Goal: Book appointment/travel/reservation

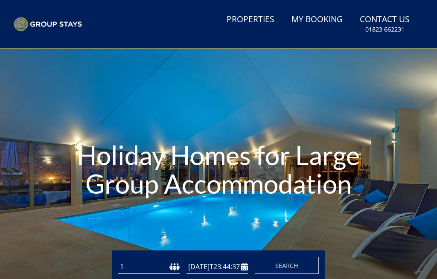
click at [107, 226] on div "Holiday Homes for Large Group Accommodation" at bounding box center [218, 171] width 437 height 244
type input "[DATE]"
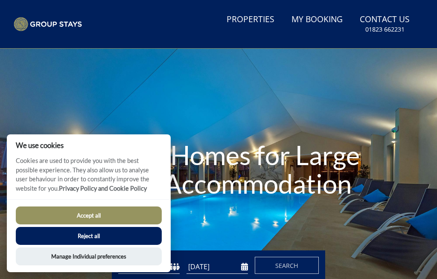
click at [78, 221] on button "Accept all" at bounding box center [89, 215] width 146 height 18
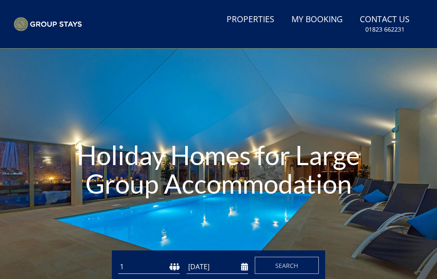
click at [77, 219] on button "Accept all" at bounding box center [89, 226] width 146 height 18
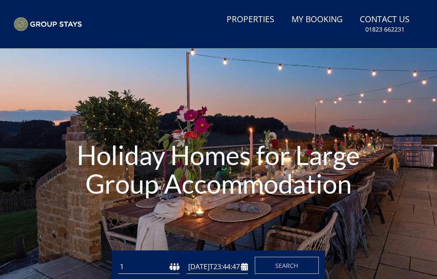
click at [106, 226] on div "Holiday Homes for Large Group Accommodation" at bounding box center [218, 171] width 437 height 244
type input "[DATE]"
click at [135, 233] on div "Holiday Homes for Large Group Accommodation" at bounding box center [218, 171] width 437 height 244
click at [114, 230] on div "Holiday Homes for Large Group Accommodation" at bounding box center [218, 171] width 437 height 244
click at [77, 219] on div "Holiday Homes for Large Group Accommodation" at bounding box center [218, 171] width 437 height 244
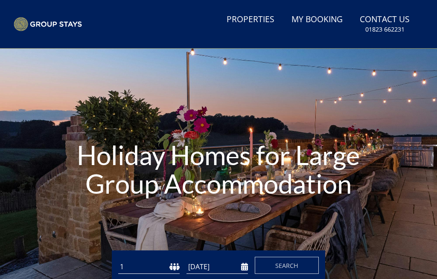
click at [125, 232] on div "Holiday Homes for Large Group Accommodation" at bounding box center [218, 171] width 437 height 244
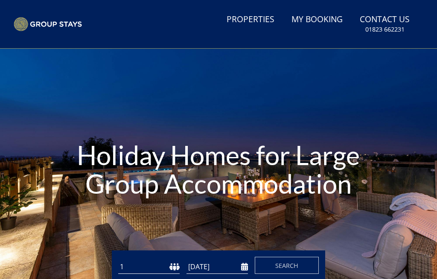
click at [78, 220] on div "Holiday Homes for Large Group Accommodation" at bounding box center [218, 171] width 437 height 244
click at [135, 233] on div "Holiday Homes for Large Group Accommodation" at bounding box center [218, 171] width 437 height 244
click at [77, 219] on div "Holiday Homes for Large Group Accommodation" at bounding box center [218, 171] width 437 height 244
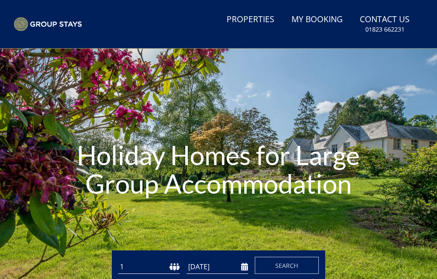
click at [78, 220] on div "Holiday Homes for Large Group Accommodation" at bounding box center [218, 171] width 437 height 244
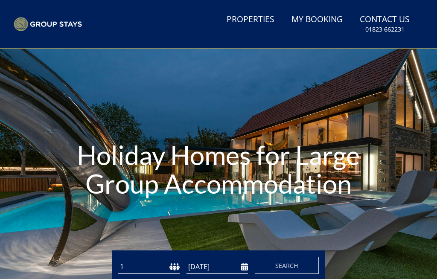
click at [84, 220] on div "Holiday Homes for Large Group Accommodation" at bounding box center [218, 171] width 437 height 244
click at [135, 233] on div "Holiday Homes for Large Group Accommodation" at bounding box center [218, 171] width 437 height 244
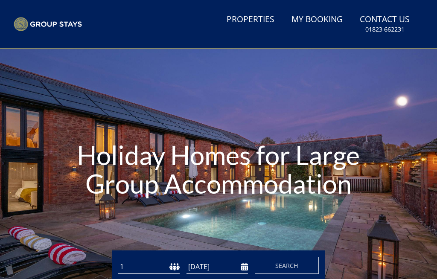
click at [78, 220] on div "Holiday Homes for Large Group Accommodation" at bounding box center [218, 171] width 437 height 244
click at [101, 226] on div "Holiday Homes for Large Group Accommodation" at bounding box center [218, 171] width 437 height 244
click at [134, 233] on div "Holiday Homes for Large Group Accommodation" at bounding box center [218, 171] width 437 height 244
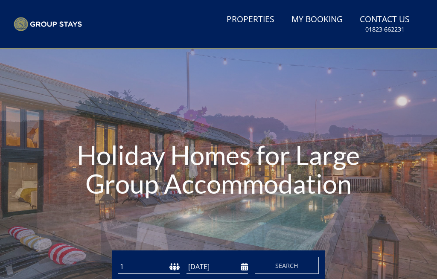
click at [124, 231] on div "Holiday Homes for Large Group Accommodation" at bounding box center [218, 171] width 437 height 244
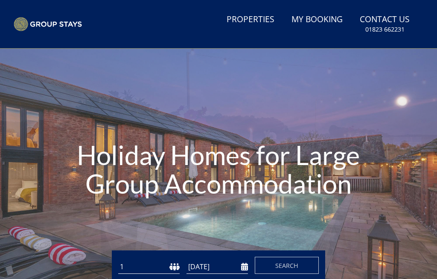
click at [78, 219] on div "Holiday Homes for Large Group Accommodation" at bounding box center [218, 171] width 437 height 244
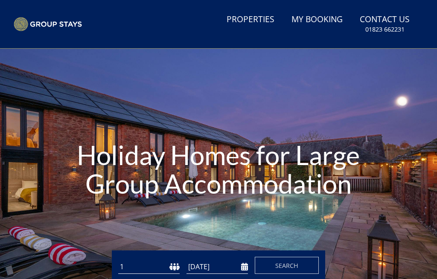
click at [81, 219] on div "Holiday Homes for Large Group Accommodation" at bounding box center [218, 171] width 437 height 244
click at [84, 220] on div "Holiday Homes for Large Group Accommodation" at bounding box center [218, 171] width 437 height 244
click at [81, 220] on div "Holiday Homes for Large Group Accommodation" at bounding box center [218, 171] width 437 height 244
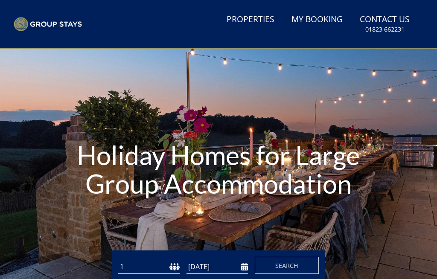
click at [135, 233] on div "Holiday Homes for Large Group Accommodation" at bounding box center [218, 171] width 437 height 244
click at [81, 220] on div "Holiday Homes for Large Group Accommodation" at bounding box center [218, 171] width 437 height 244
click at [106, 226] on div "Holiday Homes for Large Group Accommodation" at bounding box center [218, 171] width 437 height 244
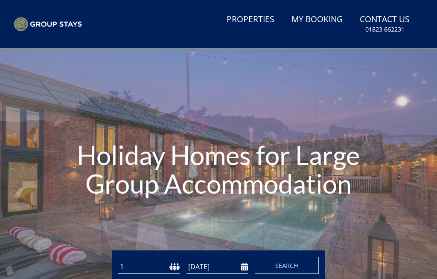
click at [84, 220] on div "Holiday Homes for Large Group Accommodation" at bounding box center [218, 171] width 437 height 244
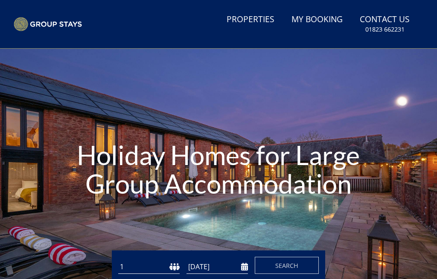
click at [78, 219] on div "Holiday Homes for Large Group Accommodation" at bounding box center [218, 171] width 437 height 244
click at [125, 232] on div "Holiday Homes for Large Group Accommodation" at bounding box center [218, 171] width 437 height 244
click at [77, 219] on div "Holiday Homes for Large Group Accommodation" at bounding box center [218, 171] width 437 height 244
click at [135, 233] on div "Holiday Homes for Large Group Accommodation" at bounding box center [218, 171] width 437 height 244
click at [77, 219] on div "Holiday Homes for Large Group Accommodation" at bounding box center [218, 171] width 437 height 244
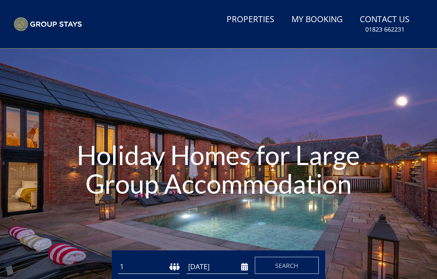
click at [78, 220] on div "Holiday Homes for Large Group Accommodation" at bounding box center [218, 171] width 437 height 244
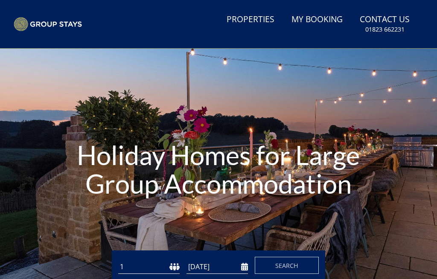
click at [106, 226] on div "Holiday Homes for Large Group Accommodation" at bounding box center [218, 171] width 437 height 244
click at [135, 233] on div "Holiday Homes for Large Group Accommodation" at bounding box center [218, 171] width 437 height 244
click at [78, 220] on div "Holiday Homes for Large Group Accommodation" at bounding box center [218, 171] width 437 height 244
click at [135, 233] on div "Holiday Homes for Large Group Accommodation" at bounding box center [218, 171] width 437 height 244
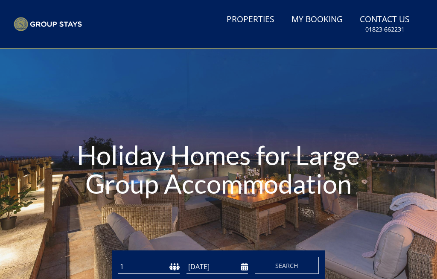
click at [135, 233] on div "Holiday Homes for Large Group Accommodation" at bounding box center [218, 171] width 437 height 244
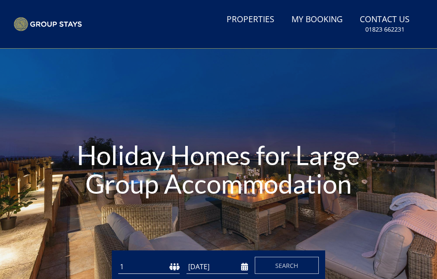
click at [78, 220] on div "Holiday Homes for Large Group Accommodation" at bounding box center [218, 171] width 437 height 244
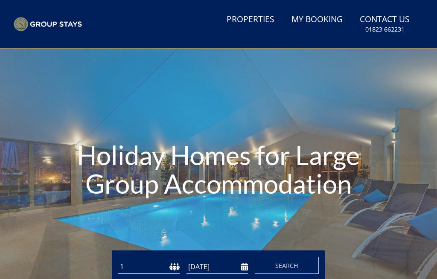
click at [78, 220] on div "Holiday Homes for Large Group Accommodation" at bounding box center [218, 171] width 437 height 244
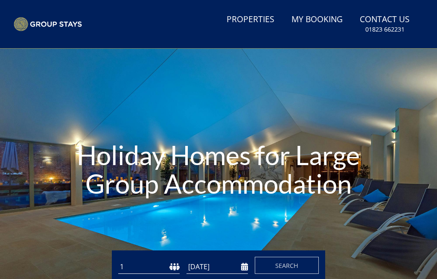
click at [135, 233] on div "Holiday Homes for Large Group Accommodation" at bounding box center [218, 171] width 437 height 244
click at [77, 219] on div "Holiday Homes for Large Group Accommodation" at bounding box center [218, 171] width 437 height 244
click at [84, 220] on div "Holiday Homes for Large Group Accommodation" at bounding box center [218, 171] width 437 height 244
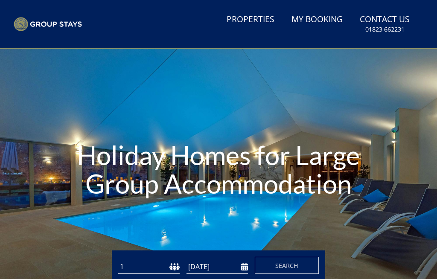
click at [135, 233] on div "Holiday Homes for Large Group Accommodation" at bounding box center [218, 171] width 437 height 244
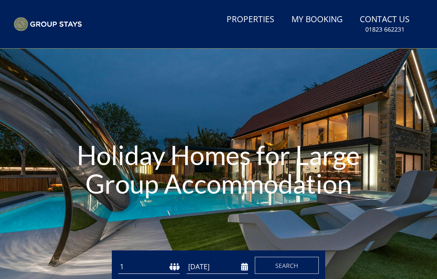
click at [78, 220] on div "Holiday Homes for Large Group Accommodation" at bounding box center [218, 171] width 437 height 244
click at [135, 233] on div "Holiday Homes for Large Group Accommodation" at bounding box center [218, 171] width 437 height 244
click at [78, 220] on div "Holiday Homes for Large Group Accommodation" at bounding box center [218, 171] width 437 height 244
click at [84, 220] on div "Holiday Homes for Large Group Accommodation" at bounding box center [218, 171] width 437 height 244
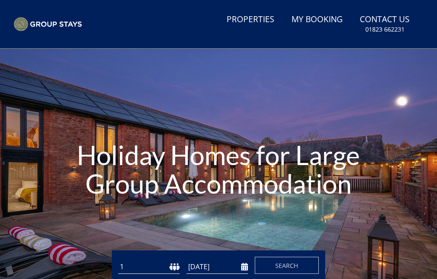
click at [78, 220] on div "Holiday Homes for Large Group Accommodation" at bounding box center [218, 171] width 437 height 244
click at [134, 233] on div "Holiday Homes for Large Group Accommodation" at bounding box center [218, 171] width 437 height 244
click at [78, 220] on div "Holiday Homes for Large Group Accommodation" at bounding box center [218, 171] width 437 height 244
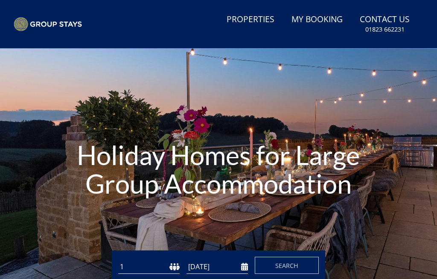
click at [78, 220] on div "Holiday Homes for Large Group Accommodation" at bounding box center [218, 171] width 437 height 244
click at [135, 233] on div "Holiday Homes for Large Group Accommodation" at bounding box center [218, 171] width 437 height 244
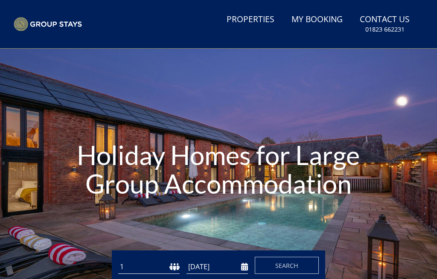
click at [78, 220] on div "Holiday Homes for Large Group Accommodation" at bounding box center [218, 171] width 437 height 244
click at [84, 220] on div "Holiday Homes for Large Group Accommodation" at bounding box center [218, 171] width 437 height 244
click at [81, 220] on div "Holiday Homes for Large Group Accommodation" at bounding box center [218, 171] width 437 height 244
click at [125, 232] on div "Holiday Homes for Large Group Accommodation" at bounding box center [218, 171] width 437 height 244
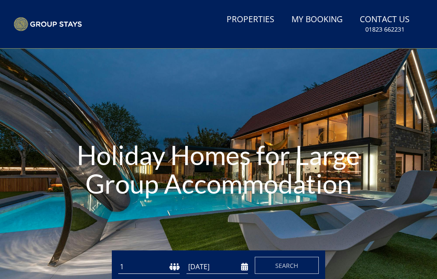
click at [135, 233] on div "Holiday Homes for Large Group Accommodation" at bounding box center [218, 171] width 437 height 244
click at [134, 233] on div "Holiday Homes for Large Group Accommodation" at bounding box center [218, 171] width 437 height 244
click at [124, 232] on div "Holiday Homes for Large Group Accommodation" at bounding box center [218, 171] width 437 height 244
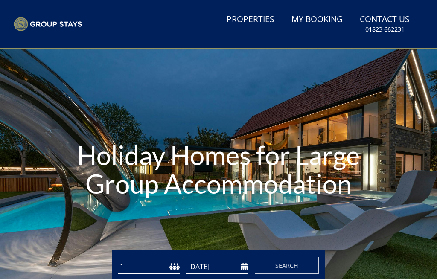
click at [78, 220] on div "Holiday Homes for Large Group Accommodation" at bounding box center [218, 171] width 437 height 244
click at [77, 219] on div "Holiday Homes for Large Group Accommodation" at bounding box center [218, 171] width 437 height 244
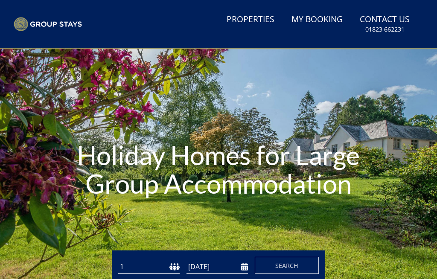
click at [135, 233] on div "Holiday Homes for Large Group Accommodation" at bounding box center [218, 171] width 437 height 244
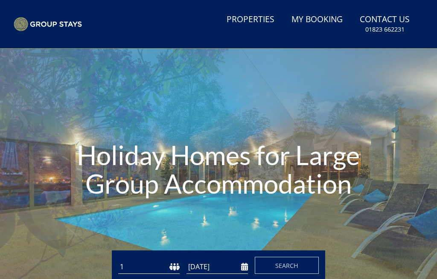
click at [78, 220] on div "Holiday Homes for Large Group Accommodation" at bounding box center [218, 171] width 437 height 244
click at [135, 233] on div "Holiday Homes for Large Group Accommodation" at bounding box center [218, 171] width 437 height 244
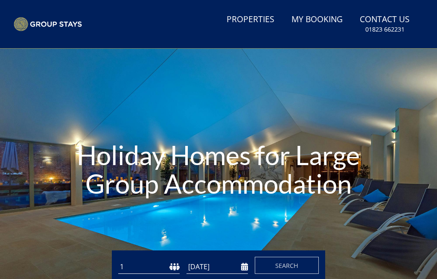
click at [77, 220] on div "Holiday Homes for Large Group Accommodation" at bounding box center [218, 171] width 437 height 244
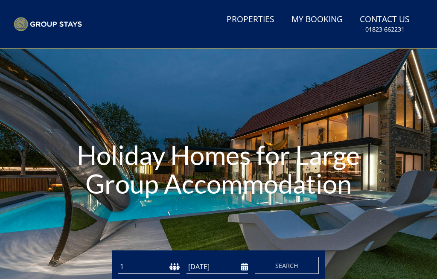
click at [84, 220] on div "Holiday Homes for Large Group Accommodation" at bounding box center [218, 171] width 437 height 244
click at [125, 232] on div "Holiday Homes for Large Group Accommodation" at bounding box center [218, 171] width 437 height 244
click at [135, 233] on div "Holiday Homes for Large Group Accommodation" at bounding box center [218, 171] width 437 height 244
click at [78, 220] on div "Holiday Homes for Large Group Accommodation" at bounding box center [218, 171] width 437 height 244
click at [135, 233] on div "Holiday Homes for Large Group Accommodation" at bounding box center [218, 171] width 437 height 244
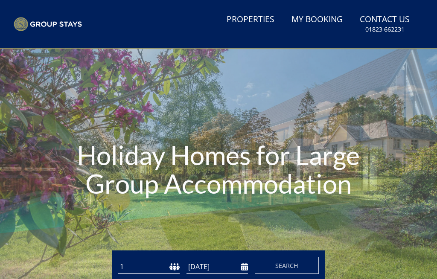
click at [78, 220] on div "Holiday Homes for Large Group Accommodation" at bounding box center [218, 171] width 437 height 244
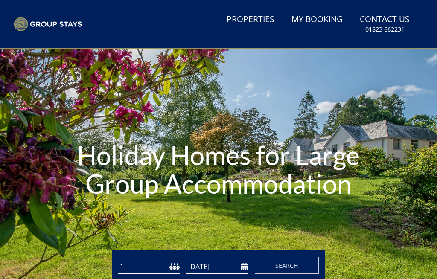
click at [135, 233] on div "Holiday Homes for Large Group Accommodation" at bounding box center [218, 171] width 437 height 244
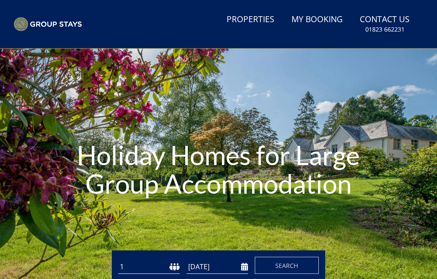
click at [134, 233] on div "Holiday Homes for Large Group Accommodation" at bounding box center [218, 171] width 437 height 244
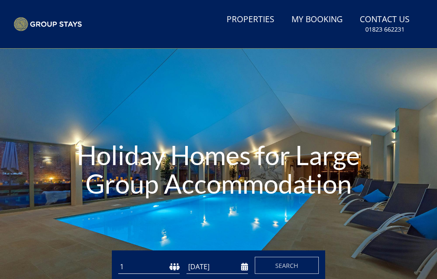
click at [81, 220] on div "Holiday Homes for Large Group Accommodation" at bounding box center [218, 171] width 437 height 244
click at [76, 219] on div "Holiday Homes for Large Group Accommodation" at bounding box center [218, 171] width 437 height 244
click at [135, 233] on div "Holiday Homes for Large Group Accommodation" at bounding box center [218, 171] width 437 height 244
click at [78, 220] on div "Holiday Homes for Large Group Accommodation" at bounding box center [218, 171] width 437 height 244
click at [124, 231] on div "Holiday Homes for Large Group Accommodation" at bounding box center [218, 171] width 437 height 244
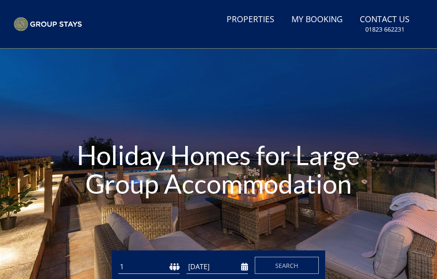
click at [78, 220] on div "Holiday Homes for Large Group Accommodation" at bounding box center [218, 171] width 437 height 244
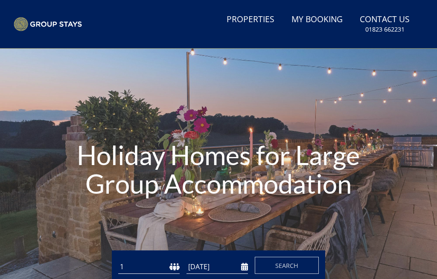
click at [135, 233] on div "Holiday Homes for Large Group Accommodation" at bounding box center [218, 171] width 437 height 244
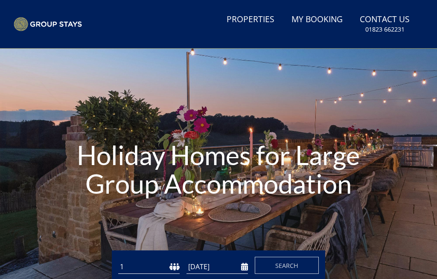
click at [84, 220] on div "Holiday Homes for Large Group Accommodation" at bounding box center [218, 171] width 437 height 244
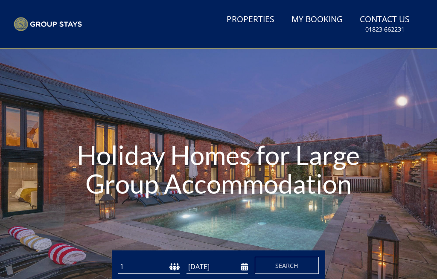
click at [78, 220] on div "Holiday Homes for Large Group Accommodation" at bounding box center [218, 171] width 437 height 244
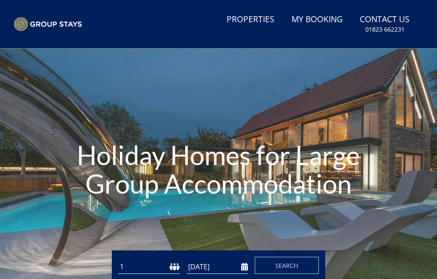
click at [78, 220] on div "Holiday Homes for Large Group Accommodation" at bounding box center [218, 171] width 437 height 244
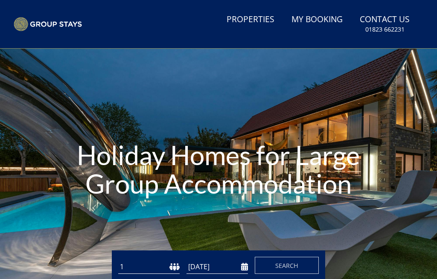
click at [76, 219] on div "Holiday Homes for Large Group Accommodation" at bounding box center [218, 171] width 437 height 244
click at [135, 233] on div "Holiday Homes for Large Group Accommodation" at bounding box center [218, 171] width 437 height 244
click at [78, 220] on div "Holiday Homes for Large Group Accommodation" at bounding box center [218, 171] width 437 height 244
click at [76, 219] on div "Holiday Homes for Large Group Accommodation" at bounding box center [218, 171] width 437 height 244
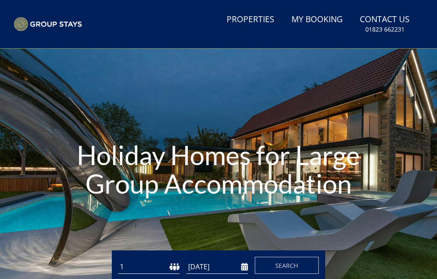
click at [78, 220] on div "Holiday Homes for Large Group Accommodation" at bounding box center [218, 171] width 437 height 244
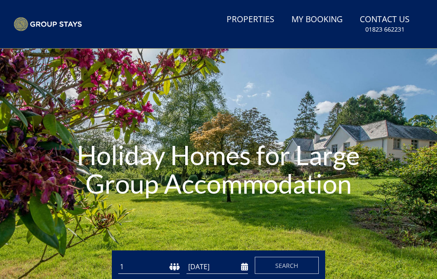
click at [81, 220] on div "Holiday Homes for Large Group Accommodation" at bounding box center [218, 171] width 437 height 244
click at [79, 220] on div "Holiday Homes for Large Group Accommodation" at bounding box center [218, 171] width 437 height 244
click at [114, 230] on div "Holiday Homes for Large Group Accommodation" at bounding box center [218, 171] width 437 height 244
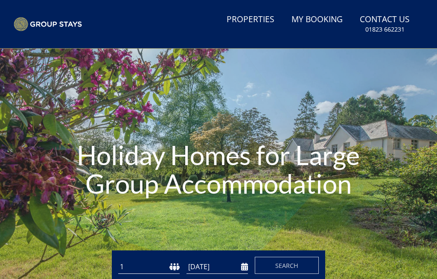
click at [78, 220] on div "Holiday Homes for Large Group Accommodation" at bounding box center [218, 171] width 437 height 244
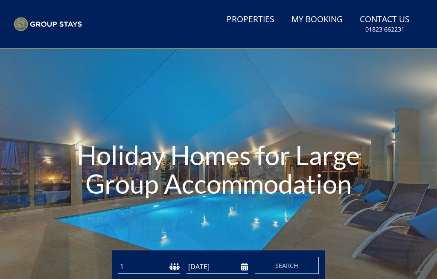
click at [77, 219] on div "Holiday Homes for Large Group Accommodation" at bounding box center [218, 171] width 437 height 244
click at [135, 233] on div "Holiday Homes for Large Group Accommodation" at bounding box center [218, 171] width 437 height 244
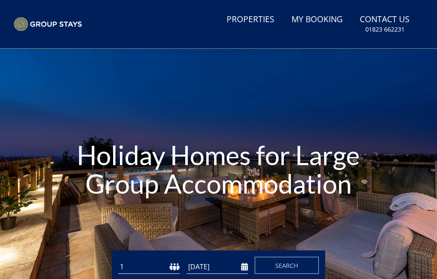
click at [81, 220] on div "Holiday Homes for Large Group Accommodation" at bounding box center [218, 171] width 437 height 244
click at [78, 220] on div "Holiday Homes for Large Group Accommodation" at bounding box center [218, 171] width 437 height 244
click at [135, 233] on div "Holiday Homes for Large Group Accommodation" at bounding box center [218, 171] width 437 height 244
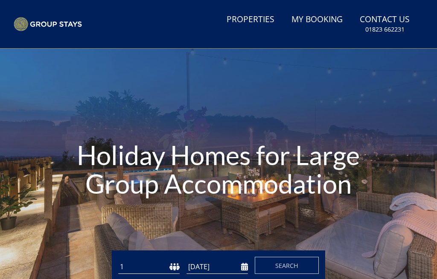
click at [134, 233] on div "Holiday Homes for Large Group Accommodation" at bounding box center [218, 171] width 437 height 244
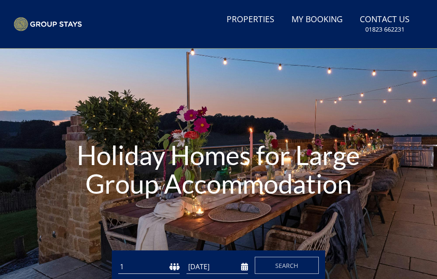
click at [124, 231] on div "Holiday Homes for Large Group Accommodation" at bounding box center [218, 171] width 437 height 244
click at [78, 220] on div "Holiday Homes for Large Group Accommodation" at bounding box center [218, 171] width 437 height 244
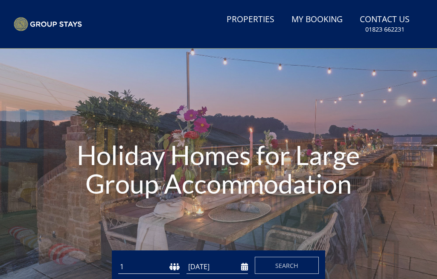
click at [134, 233] on div "Holiday Homes for Large Group Accommodation" at bounding box center [218, 171] width 437 height 244
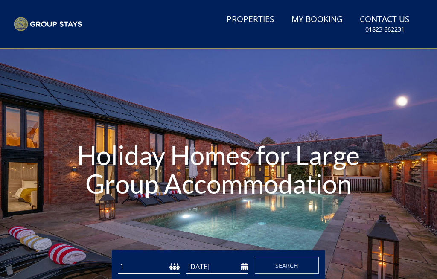
click at [135, 233] on div "Holiday Homes for Large Group Accommodation" at bounding box center [218, 171] width 437 height 244
click at [78, 220] on div "Holiday Homes for Large Group Accommodation" at bounding box center [218, 171] width 437 height 244
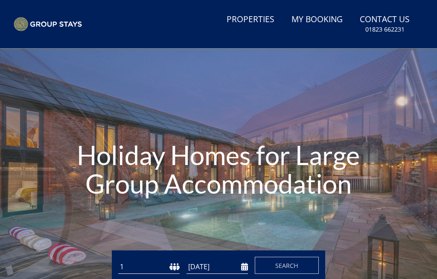
click at [78, 220] on div "Holiday Homes for Large Group Accommodation" at bounding box center [218, 171] width 437 height 244
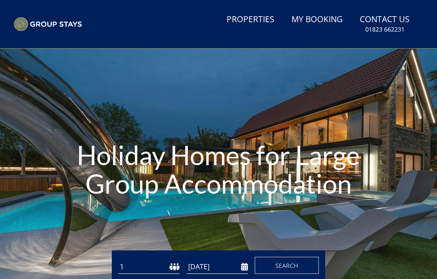
click at [135, 233] on div "Holiday Homes for Large Group Accommodation" at bounding box center [218, 171] width 437 height 244
click at [134, 233] on div "Holiday Homes for Large Group Accommodation" at bounding box center [218, 171] width 437 height 244
click at [78, 220] on div "Holiday Homes for Large Group Accommodation" at bounding box center [218, 171] width 437 height 244
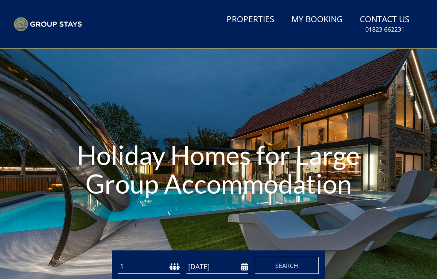
click at [135, 233] on div "Holiday Homes for Large Group Accommodation" at bounding box center [218, 171] width 437 height 244
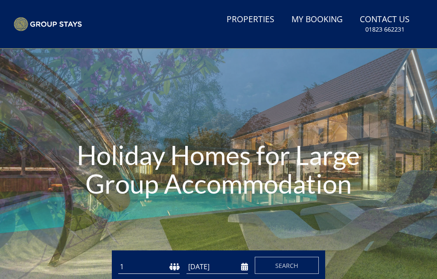
click at [135, 233] on div "Holiday Homes for Large Group Accommodation" at bounding box center [218, 171] width 437 height 244
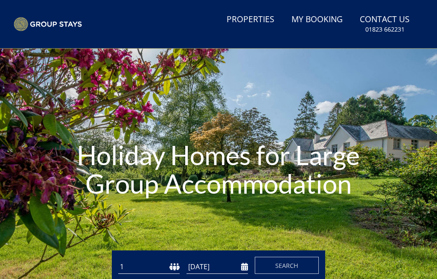
click at [134, 233] on div "Holiday Homes for Large Group Accommodation" at bounding box center [218, 171] width 437 height 244
click at [78, 220] on div "Holiday Homes for Large Group Accommodation" at bounding box center [218, 171] width 437 height 244
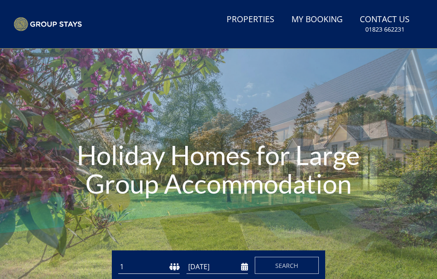
click at [78, 220] on div "Holiday Homes for Large Group Accommodation" at bounding box center [218, 171] width 437 height 244
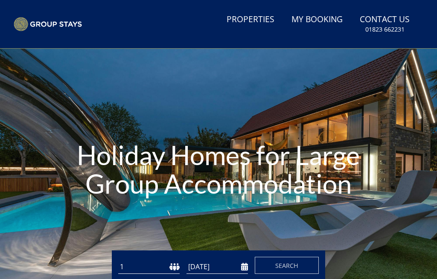
click at [78, 220] on div "Holiday Homes for Large Group Accommodation" at bounding box center [218, 171] width 437 height 244
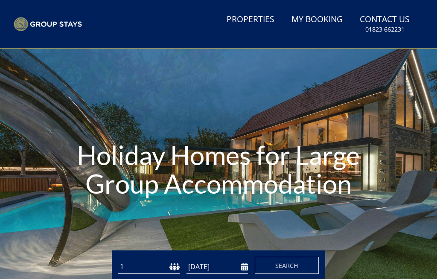
click at [78, 220] on div "Holiday Homes for Large Group Accommodation" at bounding box center [218, 171] width 437 height 244
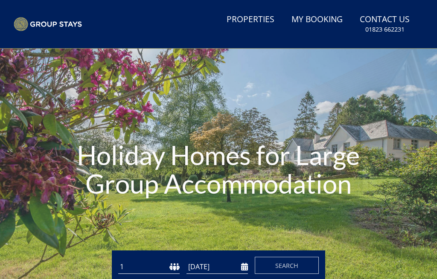
click at [124, 232] on div "Holiday Homes for Large Group Accommodation" at bounding box center [218, 171] width 437 height 244
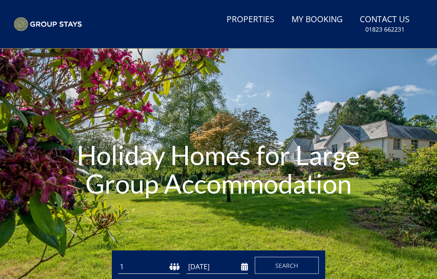
click at [78, 220] on div "Holiday Homes for Large Group Accommodation" at bounding box center [218, 171] width 437 height 244
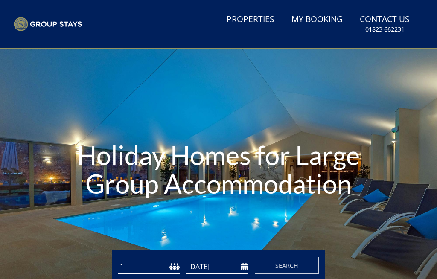
click at [84, 220] on div "Holiday Homes for Large Group Accommodation" at bounding box center [218, 171] width 437 height 244
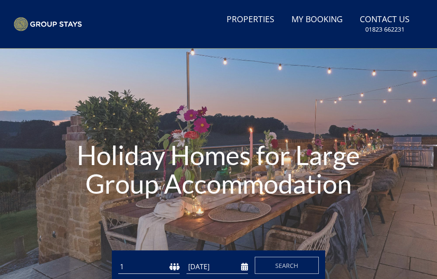
click at [78, 220] on div "Holiday Homes for Large Group Accommodation" at bounding box center [218, 171] width 437 height 244
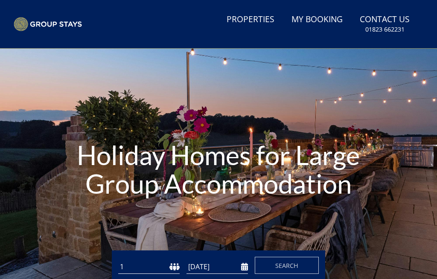
click at [80, 219] on div "Holiday Homes for Large Group Accommodation" at bounding box center [218, 171] width 437 height 244
click at [135, 233] on div "Holiday Homes for Large Group Accommodation" at bounding box center [218, 171] width 437 height 244
click at [124, 232] on div "Holiday Homes for Large Group Accommodation" at bounding box center [218, 171] width 437 height 244
click at [135, 233] on div "Holiday Homes for Large Group Accommodation" at bounding box center [218, 171] width 437 height 244
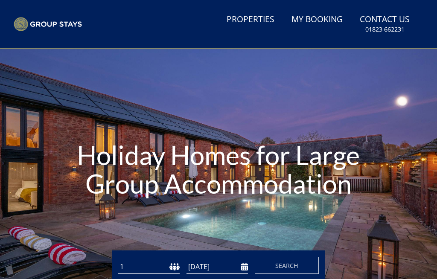
click at [78, 220] on div "Holiday Homes for Large Group Accommodation" at bounding box center [218, 171] width 437 height 244
click at [134, 233] on div "Holiday Homes for Large Group Accommodation" at bounding box center [218, 171] width 437 height 244
click at [78, 220] on div "Holiday Homes for Large Group Accommodation" at bounding box center [218, 171] width 437 height 244
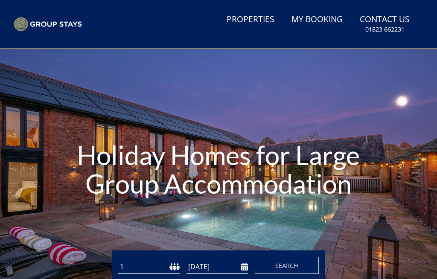
click at [135, 233] on div "Holiday Homes for Large Group Accommodation" at bounding box center [218, 171] width 437 height 244
click at [84, 220] on div "Holiday Homes for Large Group Accommodation" at bounding box center [218, 171] width 437 height 244
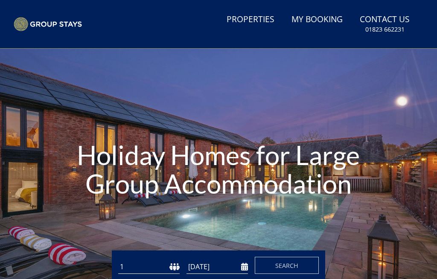
click at [78, 220] on div "Holiday Homes for Large Group Accommodation" at bounding box center [218, 171] width 437 height 244
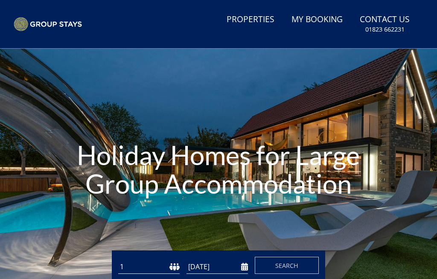
click at [78, 220] on div "Holiday Homes for Large Group Accommodation" at bounding box center [218, 171] width 437 height 244
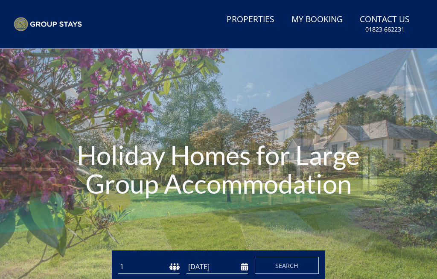
click at [77, 219] on div "Holiday Homes for Large Group Accommodation" at bounding box center [218, 171] width 437 height 244
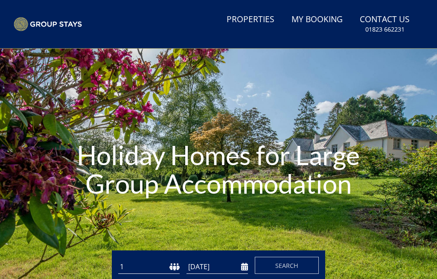
click at [135, 233] on div "Holiday Homes for Large Group Accommodation" at bounding box center [218, 171] width 437 height 244
click at [78, 220] on div "Holiday Homes for Large Group Accommodation" at bounding box center [218, 171] width 437 height 244
click at [106, 226] on div "Holiday Homes for Large Group Accommodation" at bounding box center [218, 171] width 437 height 244
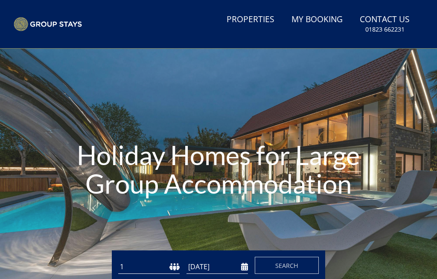
click at [78, 219] on div "Holiday Homes for Large Group Accommodation" at bounding box center [218, 171] width 437 height 244
click at [134, 233] on div "Holiday Homes for Large Group Accommodation" at bounding box center [218, 171] width 437 height 244
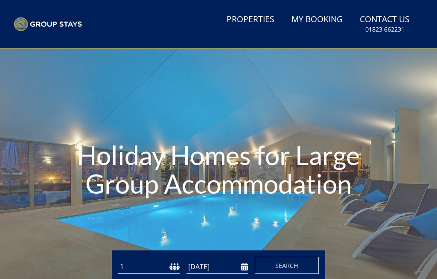
click at [84, 220] on div "Holiday Homes for Large Group Accommodation" at bounding box center [218, 171] width 437 height 244
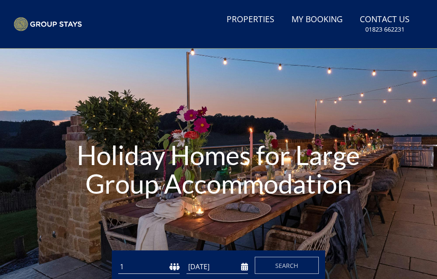
click at [124, 232] on div "Holiday Homes for Large Group Accommodation" at bounding box center [218, 171] width 437 height 244
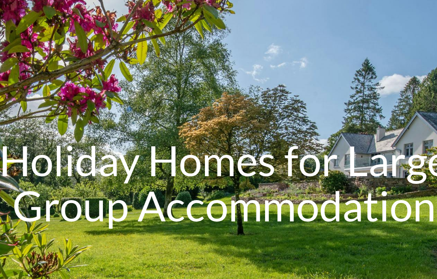
click at [262, 106] on h1 "Holiday Homes for Large Group Accommodation" at bounding box center [219, 147] width 306 height 92
click at [260, 109] on h1 "Holiday Homes for Large Group Accommodation" at bounding box center [219, 147] width 306 height 92
